Goal: Navigation & Orientation: Find specific page/section

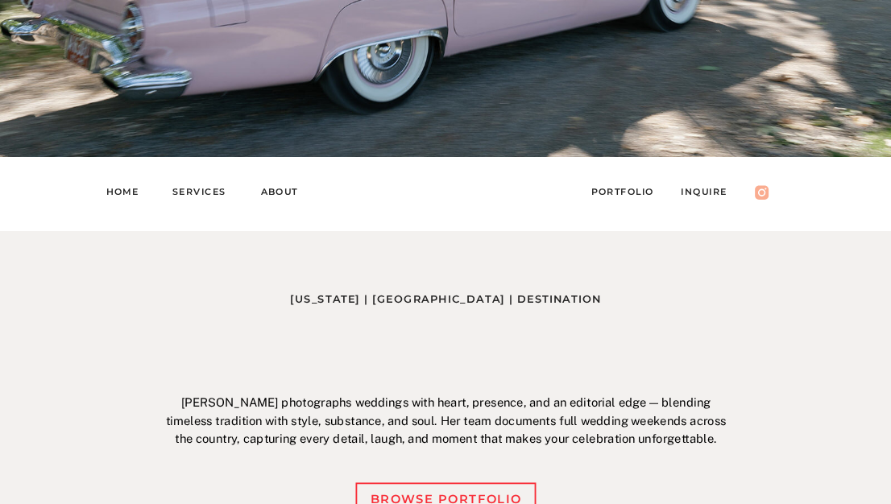
scroll to position [375, 0]
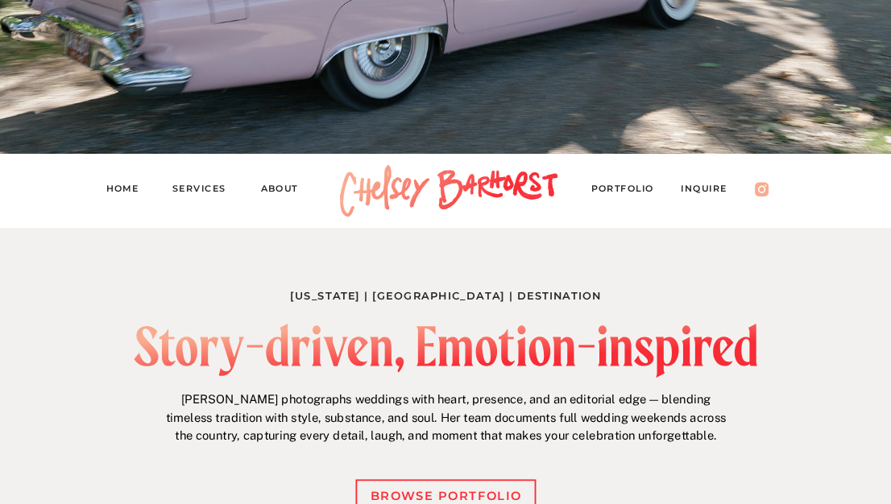
click at [626, 192] on nav "PORTFOLIO" at bounding box center [629, 190] width 77 height 21
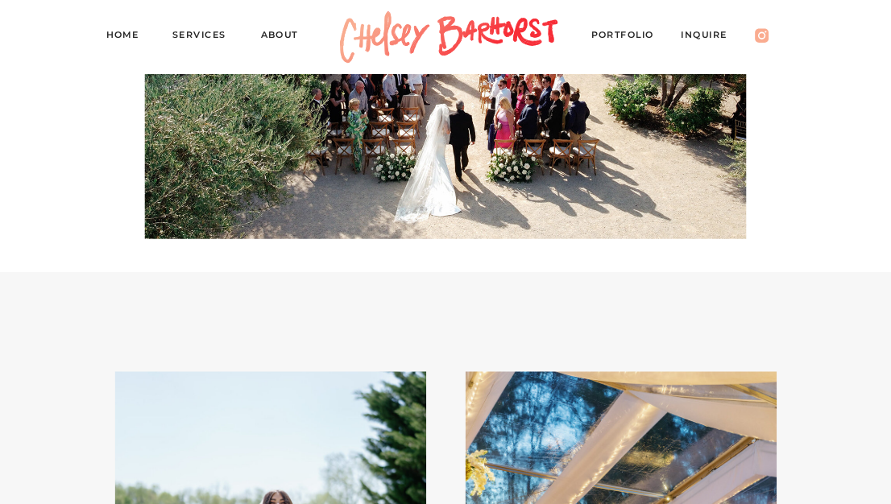
scroll to position [9168, 0]
